Goal: Task Accomplishment & Management: Understand process/instructions

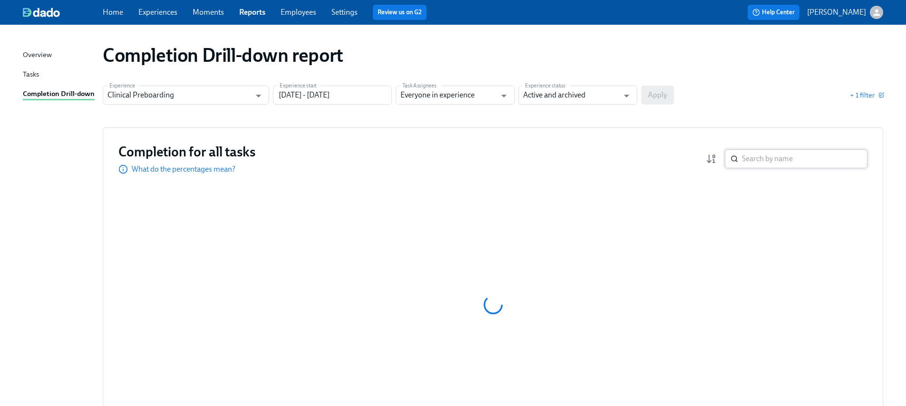
click at [785, 157] on input "search" at bounding box center [805, 158] width 126 height 19
type input "[PERSON_NAME]"
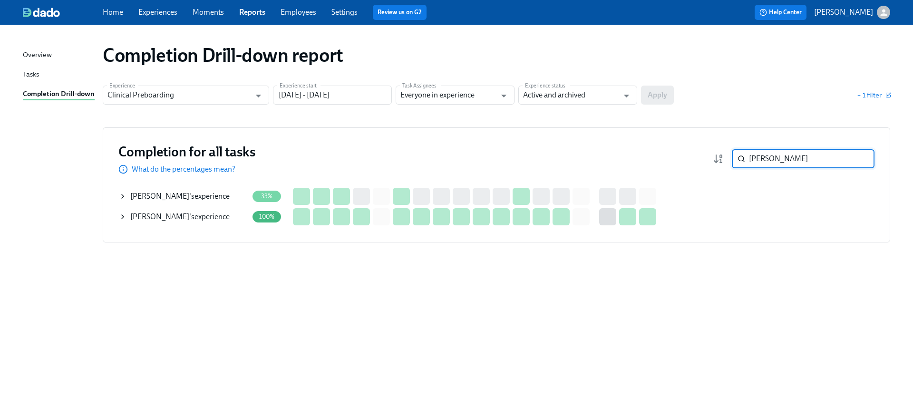
click at [131, 192] on span "[PERSON_NAME]" at bounding box center [159, 196] width 59 height 9
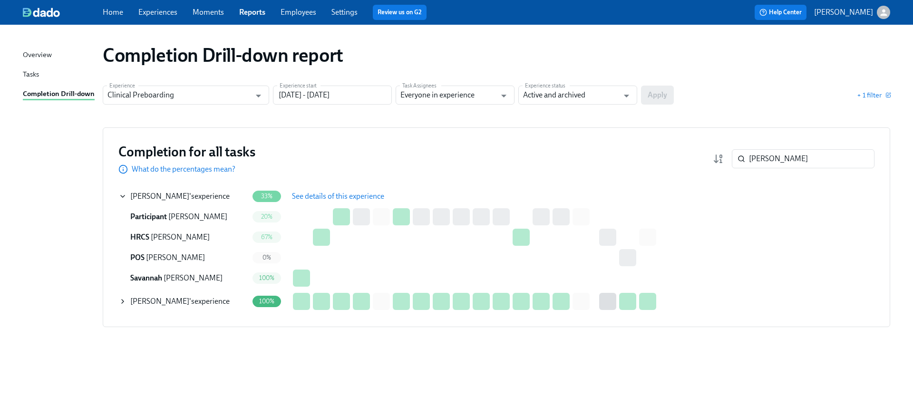
click at [320, 195] on span "See details of this experience" at bounding box center [338, 197] width 92 height 10
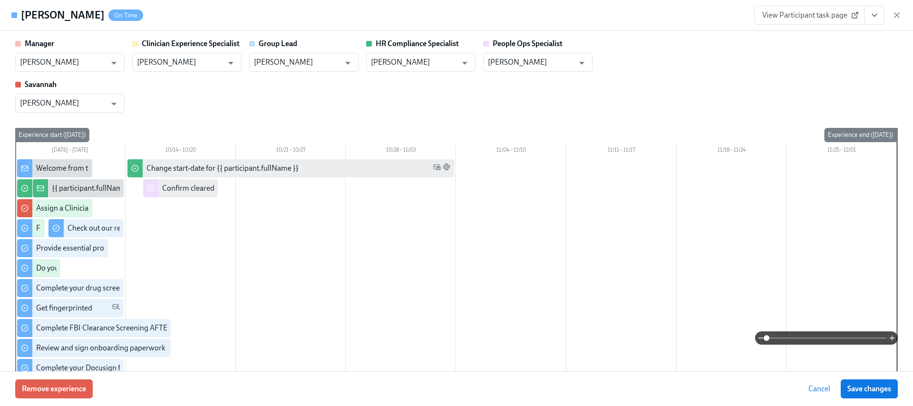
type input "[PERSON_NAME]"
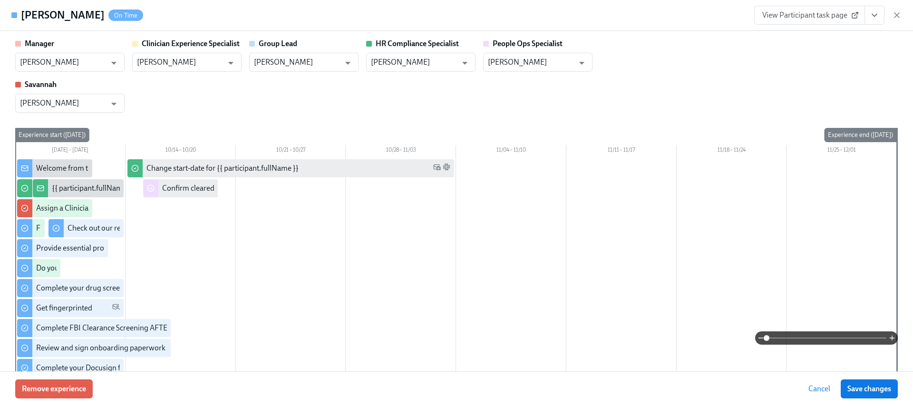
type input "[PERSON_NAME]"
click at [825, 9] on link "View Participant task page" at bounding box center [809, 15] width 111 height 19
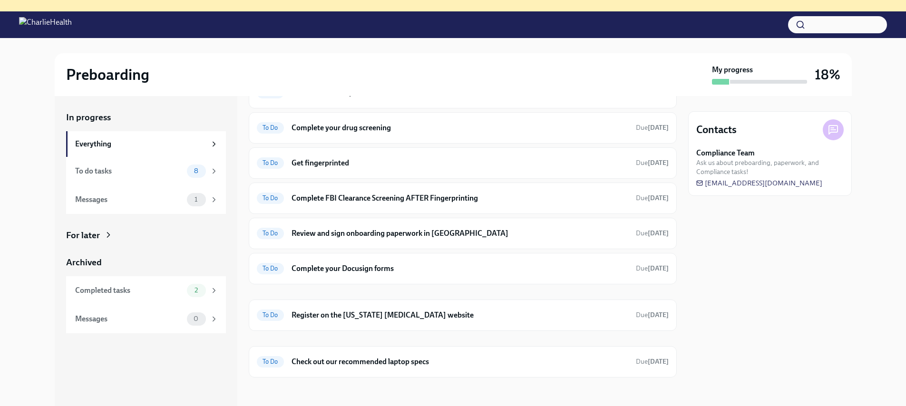
scroll to position [97, 0]
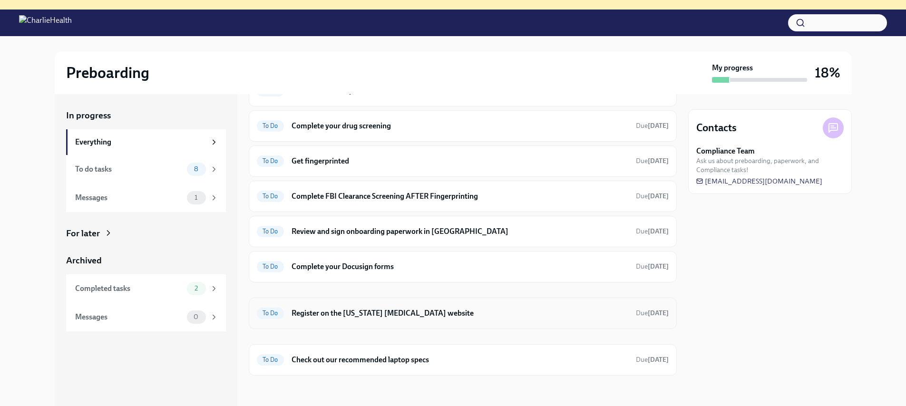
click at [390, 310] on h6 "Register on the [US_STATE] [MEDICAL_DATA] website" at bounding box center [459, 313] width 337 height 10
